Goal: Transaction & Acquisition: Purchase product/service

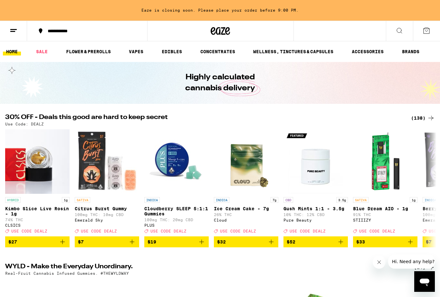
click at [420, 114] on div "(138)" at bounding box center [423, 118] width 24 height 8
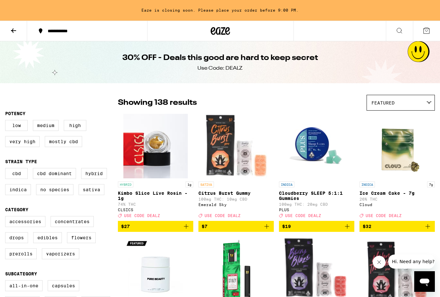
click at [81, 225] on label "Concentrates" at bounding box center [72, 221] width 43 height 11
click at [7, 217] on input "Concentrates" at bounding box center [6, 217] width 0 height 0
checkbox input "true"
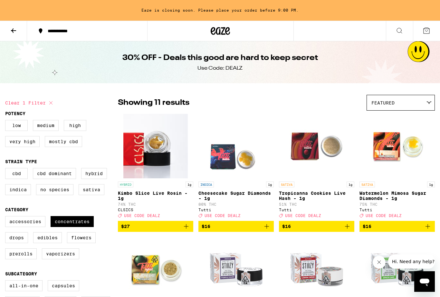
click at [60, 259] on label "Vaporizers" at bounding box center [60, 253] width 37 height 11
click at [7, 217] on input "Vaporizers" at bounding box center [6, 217] width 0 height 0
checkbox input "true"
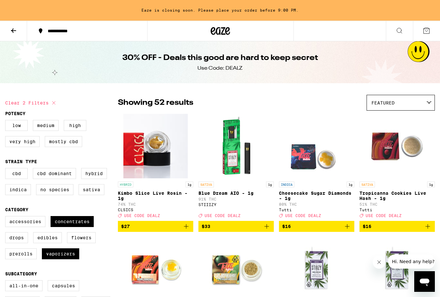
click at [49, 243] on label "Edibles" at bounding box center [47, 237] width 29 height 11
click at [7, 217] on input "Edibles" at bounding box center [6, 217] width 0 height 0
checkbox input "true"
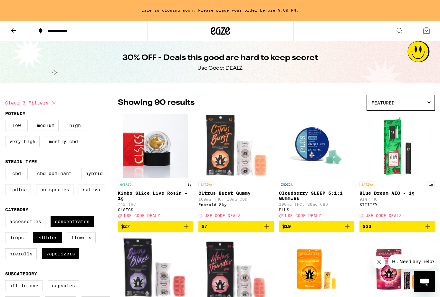
click at [76, 227] on label "Concentrates" at bounding box center [72, 221] width 43 height 11
click at [7, 217] on input "Concentrates" at bounding box center [6, 217] width 0 height 0
checkbox input "false"
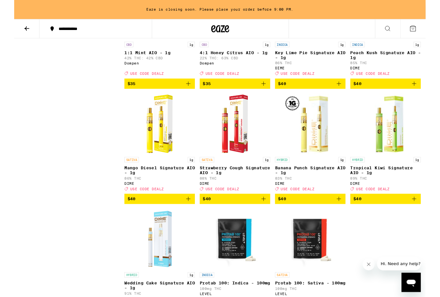
scroll to position [2277, 0]
